Goal: Task Accomplishment & Management: Use online tool/utility

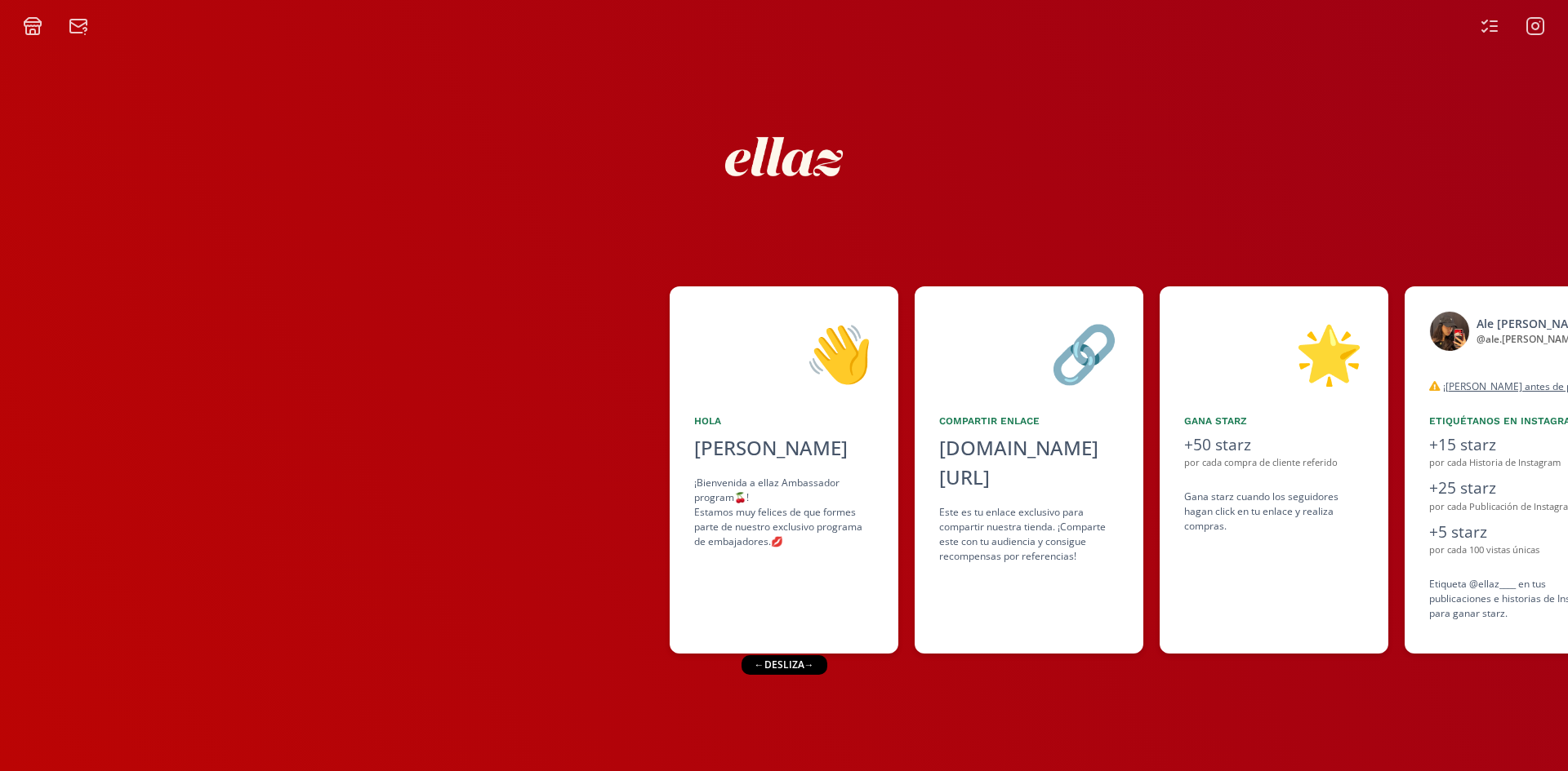
click at [820, 666] on div "← desliza →" at bounding box center [784, 665] width 86 height 20
click at [816, 668] on div "← desliza →" at bounding box center [784, 665] width 86 height 20
click at [806, 664] on div "← desliza →" at bounding box center [784, 665] width 86 height 20
click at [785, 666] on div "← desliza →" at bounding box center [784, 665] width 86 height 20
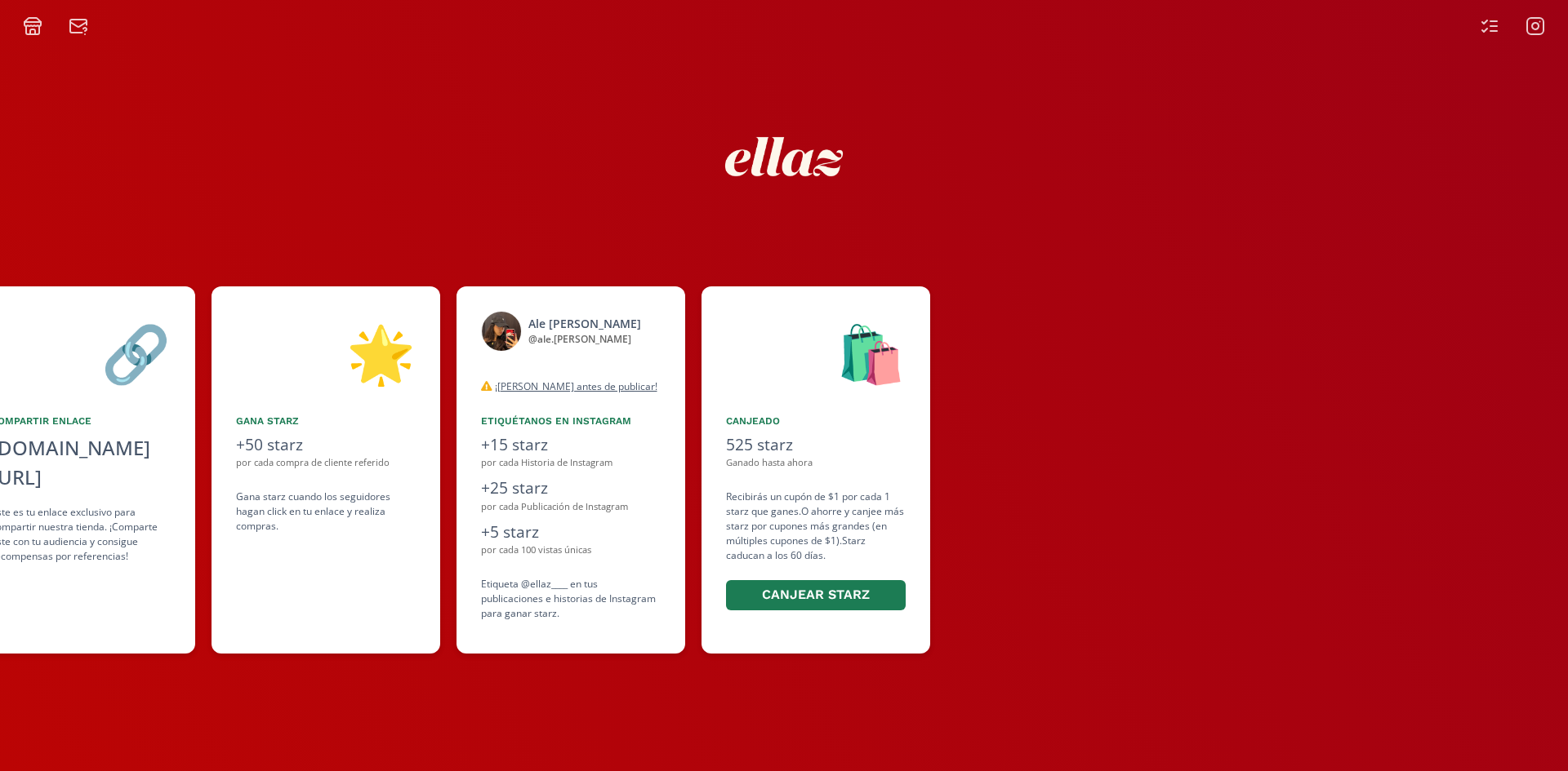
scroll to position [0, 996]
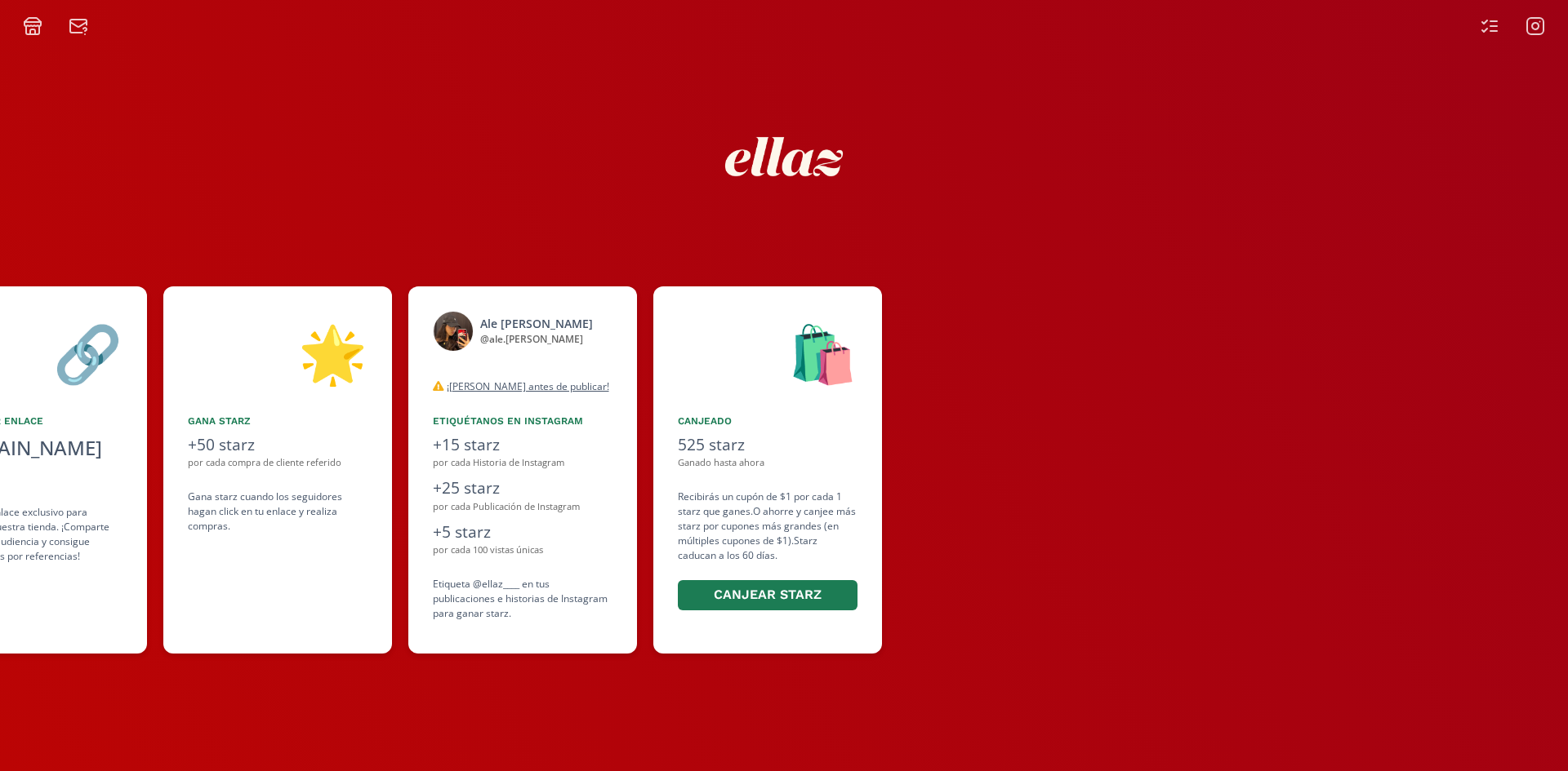
drag, startPoint x: 1171, startPoint y: 476, endPoint x: 692, endPoint y: 460, distance: 479.3
click at [692, 460] on div "👋 Hola [PERSON_NAME] ¡Bienvenida a ellaz Ambassador program🍒! Estamos muy felic…" at bounding box center [784, 470] width 1568 height 383
drag, startPoint x: 600, startPoint y: 487, endPoint x: 805, endPoint y: 476, distance: 205.3
click at [805, 476] on div "👋 Hola [PERSON_NAME] ¡Bienvenida a ellaz Ambassador program🍒! Estamos muy felic…" at bounding box center [784, 470] width 1568 height 383
click at [883, 440] on div "🛍️ Canjeado 525 starz Ganado hasta ahora Recibirás un cupón de $1 por cada 1 st…" at bounding box center [775, 470] width 245 height 367
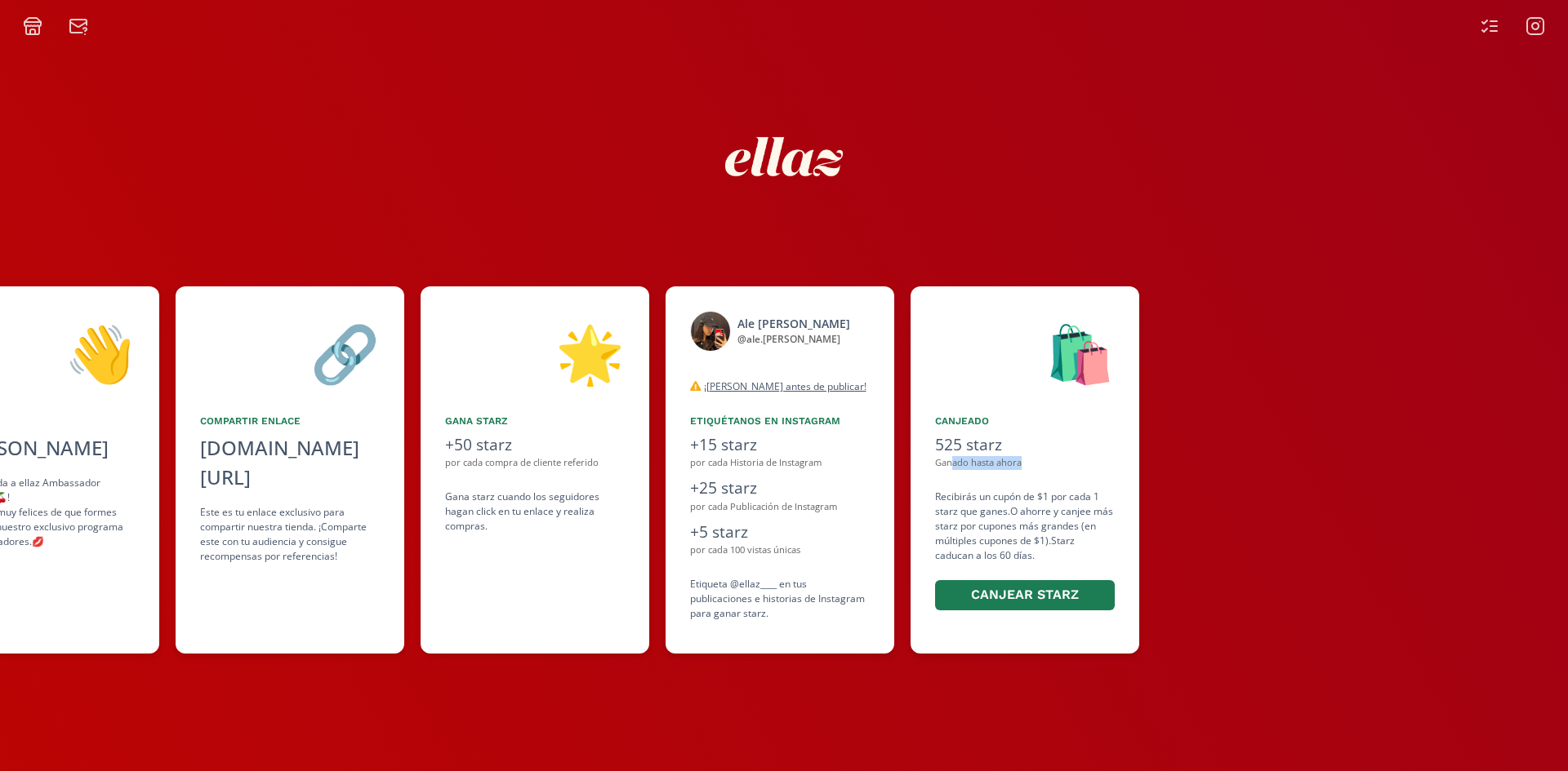
scroll to position [0, 744]
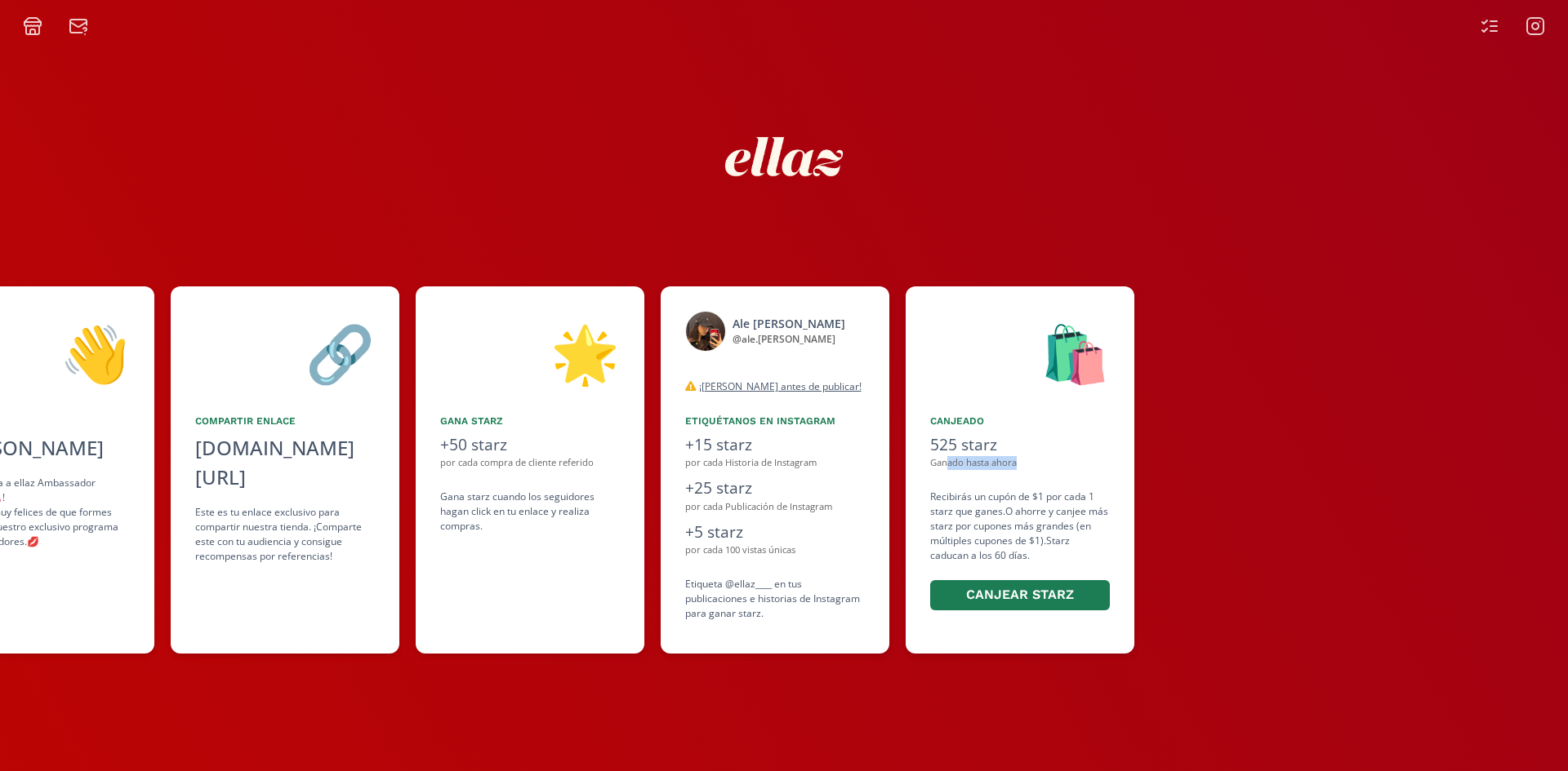
drag, startPoint x: 863, startPoint y: 473, endPoint x: 948, endPoint y: 465, distance: 85.4
click at [948, 465] on div "🛍️ Canjeado 525 starz Ganado hasta ahora Recibirás un cupón de $1 por cada 1 st…" at bounding box center [1020, 470] width 229 height 367
click at [1146, 428] on div "🛍️ Canjeado 525 starz Ganado hasta ahora Recibirás un cupón de $1 por cada 1 st…" at bounding box center [1028, 470] width 245 height 367
click at [1027, 596] on button "Canjear starz" at bounding box center [1017, 595] width 180 height 35
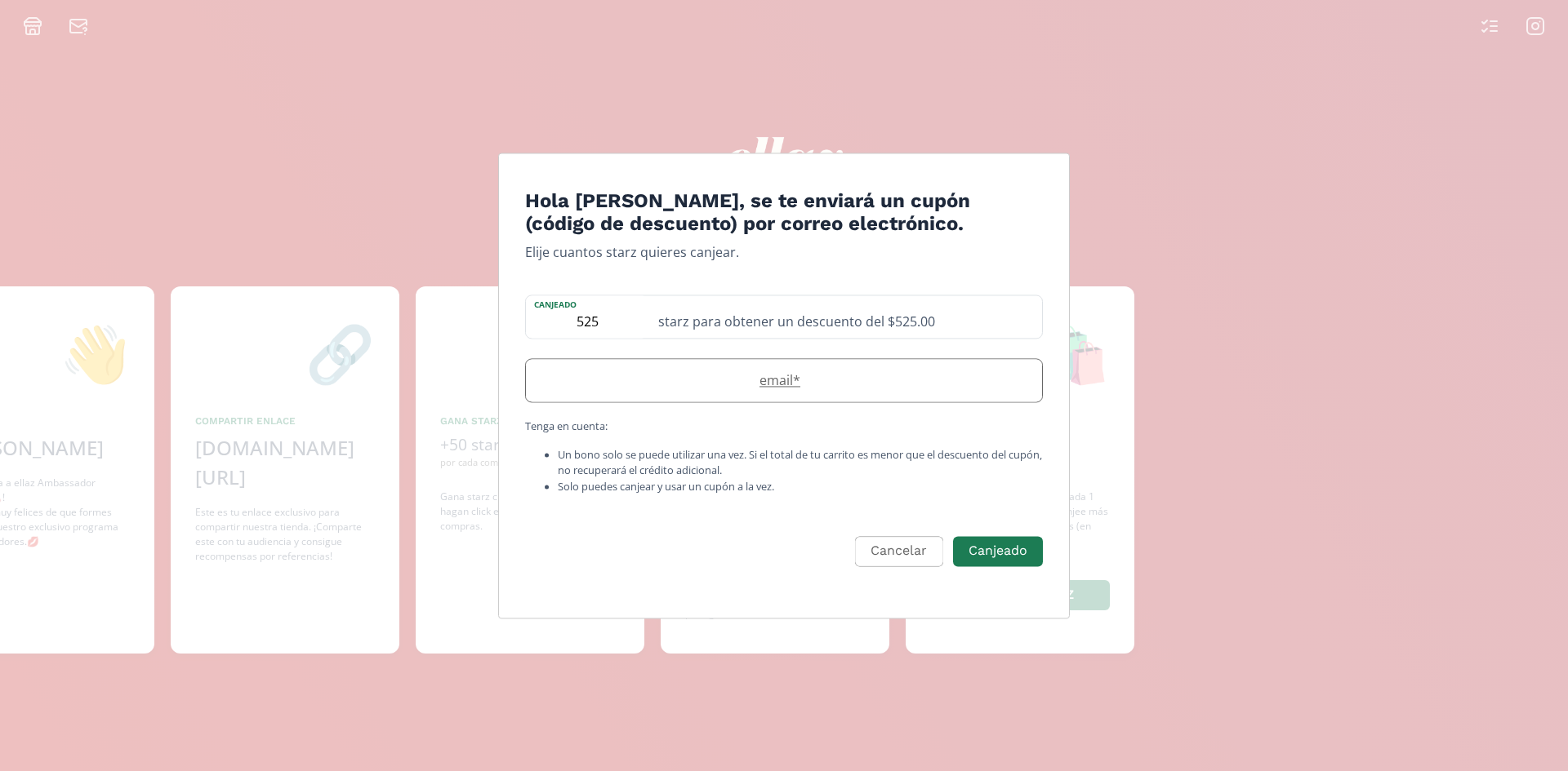
click at [825, 378] on label "email *" at bounding box center [776, 381] width 500 height 20
type input "[EMAIL_ADDRESS][DOMAIN_NAME]"
click at [995, 551] on button "Canjeado" at bounding box center [998, 551] width 95 height 35
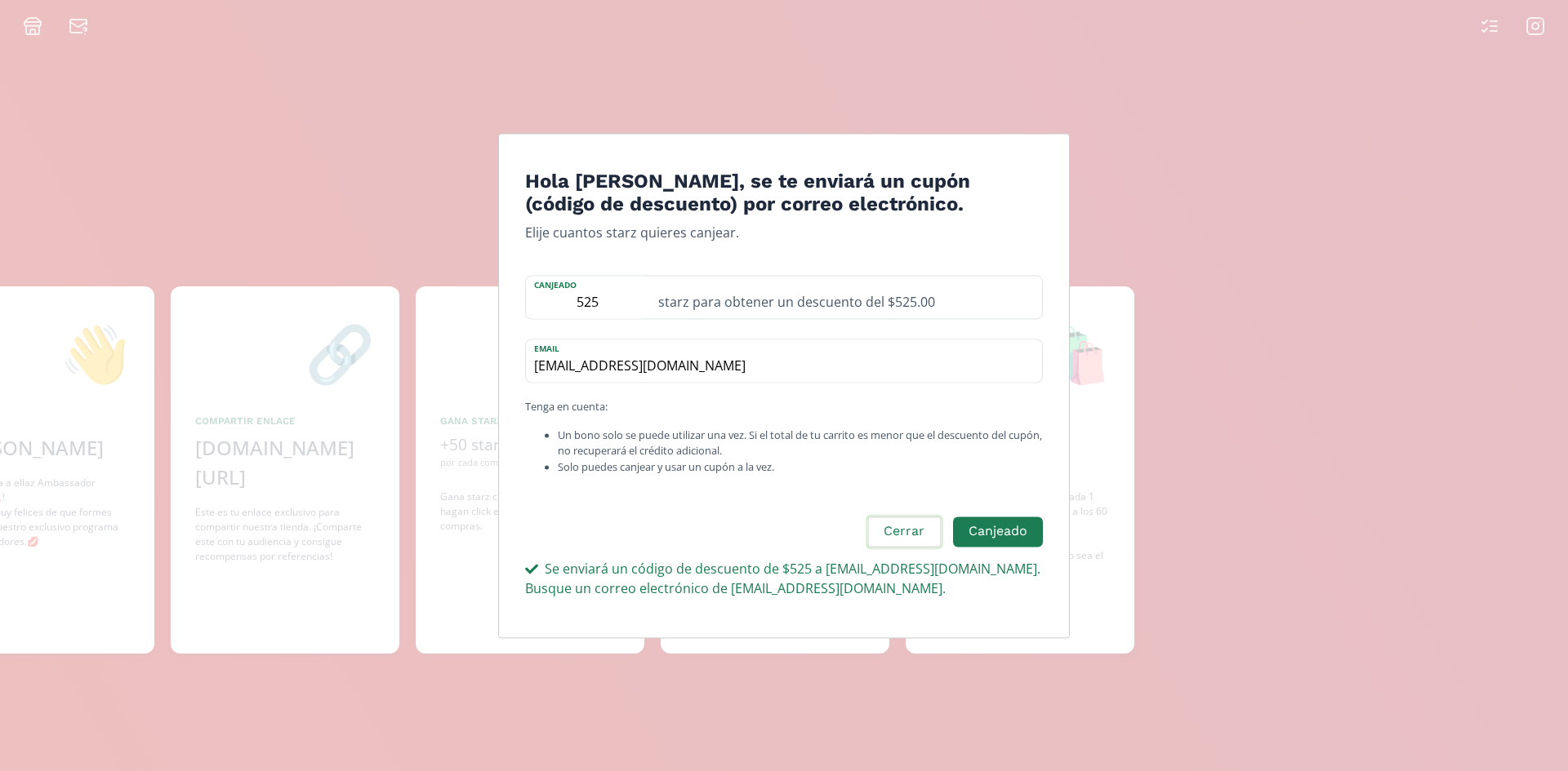
click at [915, 538] on button "Cerrar" at bounding box center [904, 532] width 77 height 35
